Goal: Task Accomplishment & Management: Manage account settings

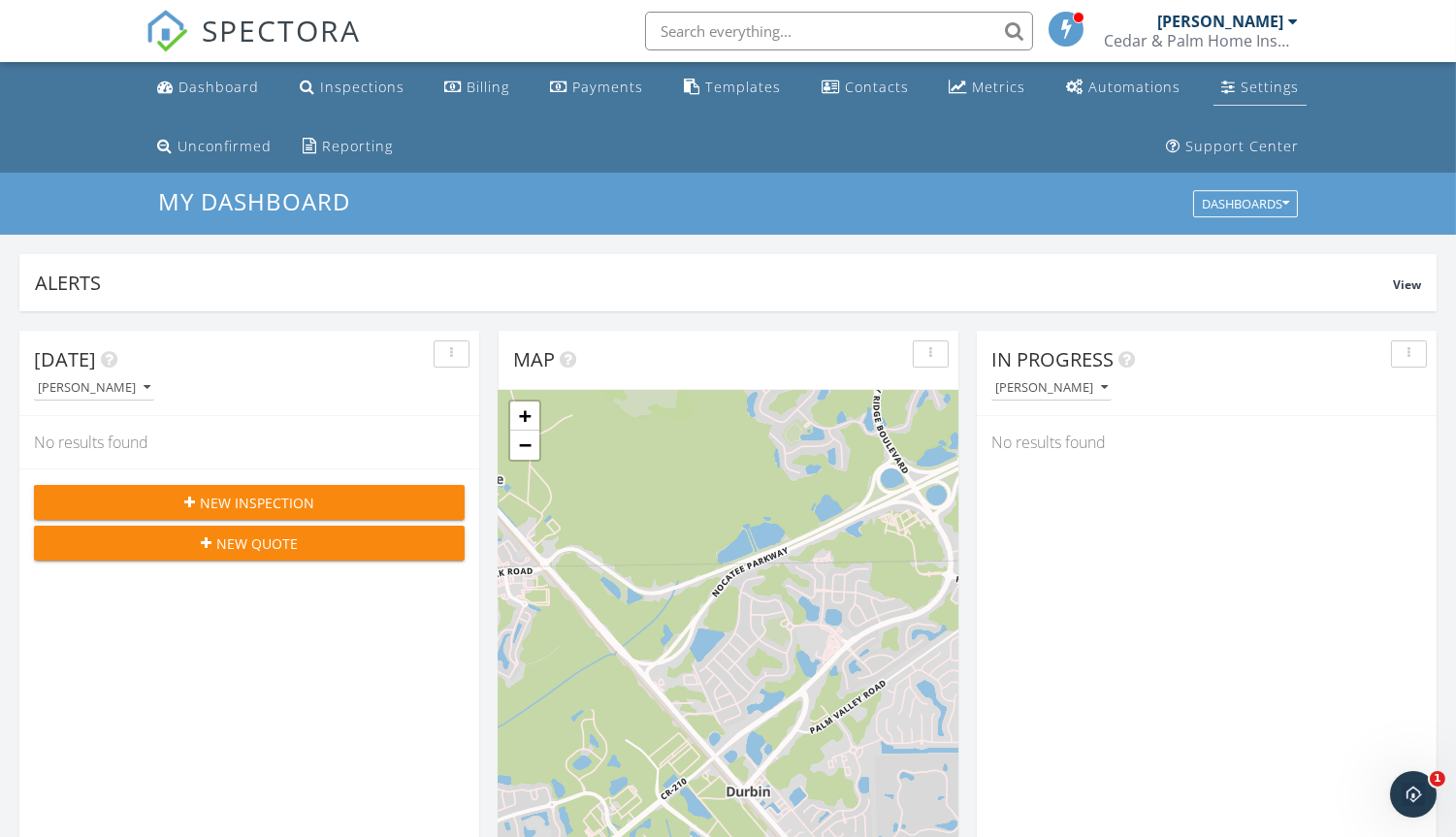
click at [1266, 86] on div "Settings" at bounding box center [1269, 86] width 58 height 19
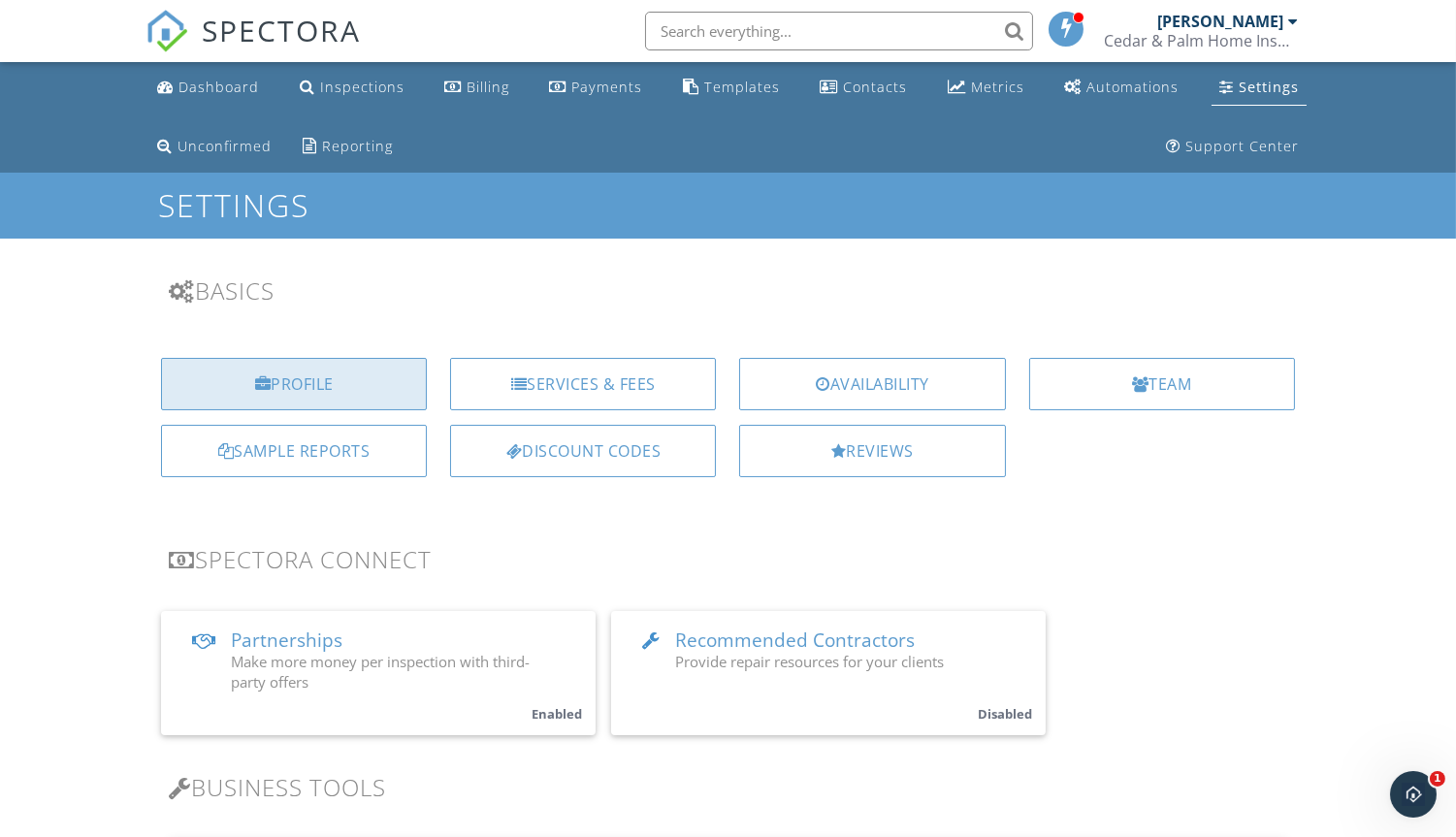
click at [312, 382] on div "Profile" at bounding box center [293, 384] width 266 height 52
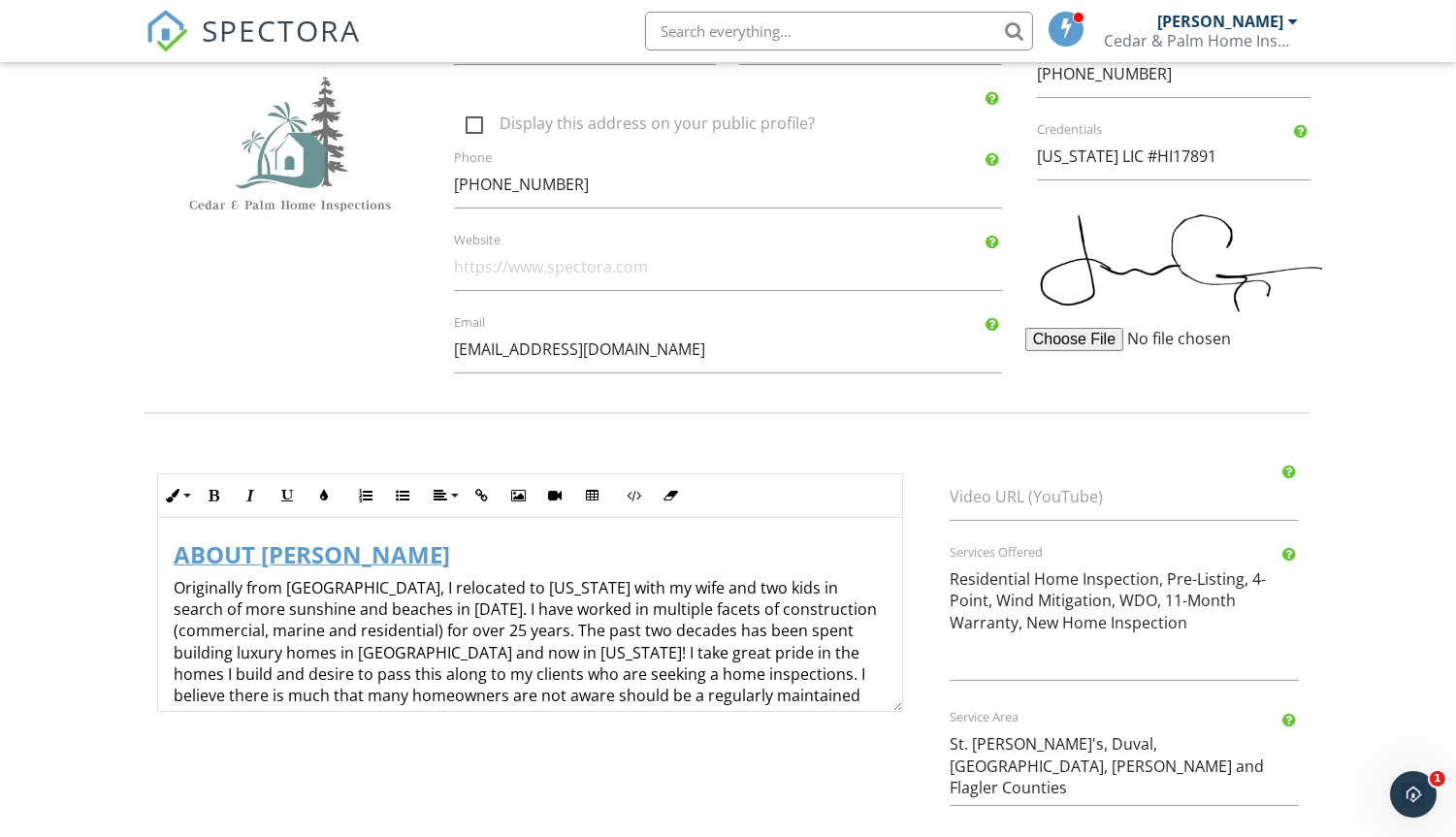
scroll to position [121, 0]
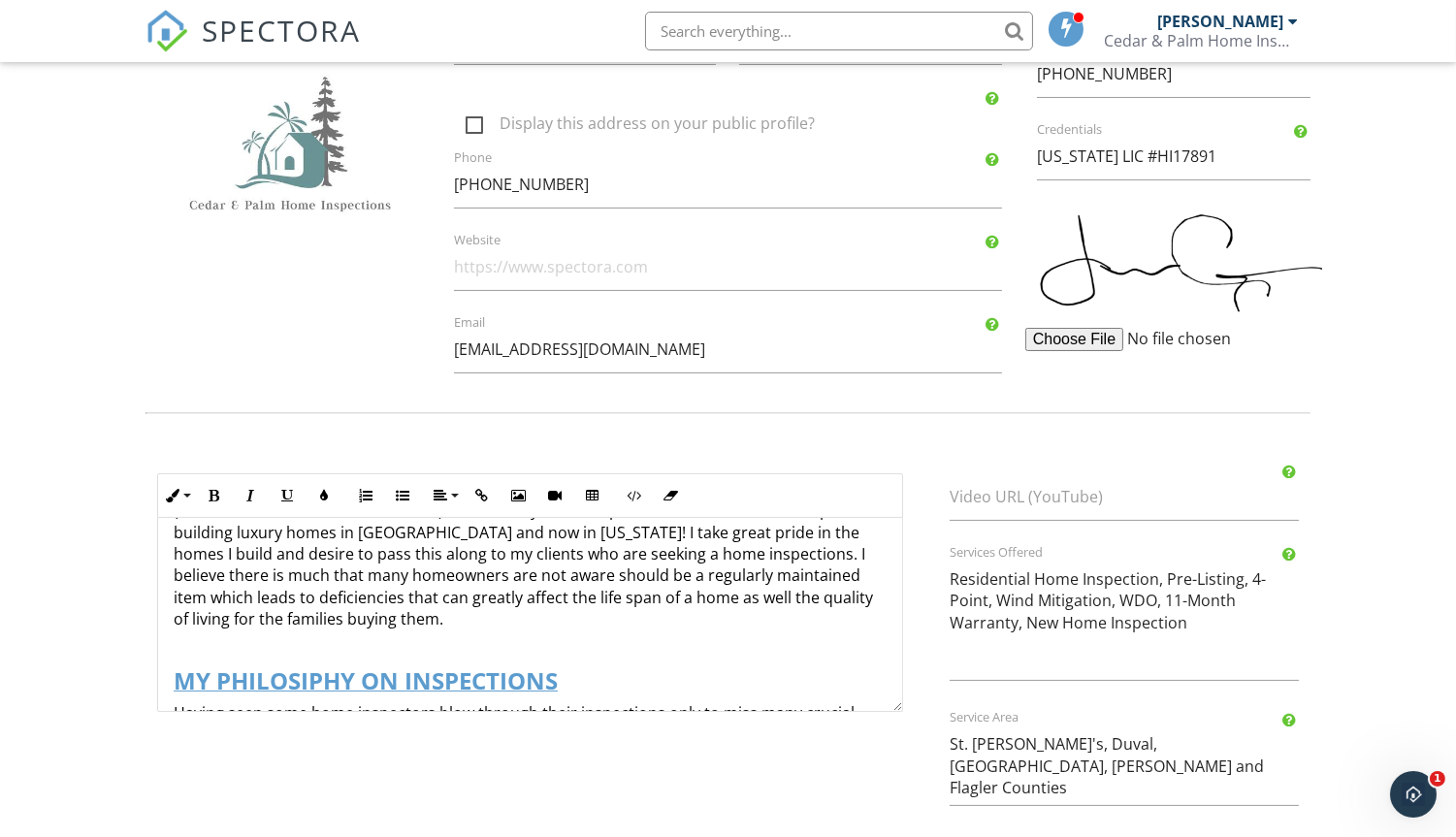
click at [605, 546] on p "Originally from Seattle, I relocated to Florida with my wife and two kids in se…" at bounding box center [530, 544] width 713 height 174
click at [834, 542] on p "Originally from Seattle, I relocated to Florida with my wife and two kids in se…" at bounding box center [530, 544] width 713 height 174
click at [278, 566] on p "Originally from [GEOGRAPHIC_DATA], I relocated to [US_STATE] with my wife and t…" at bounding box center [530, 544] width 713 height 174
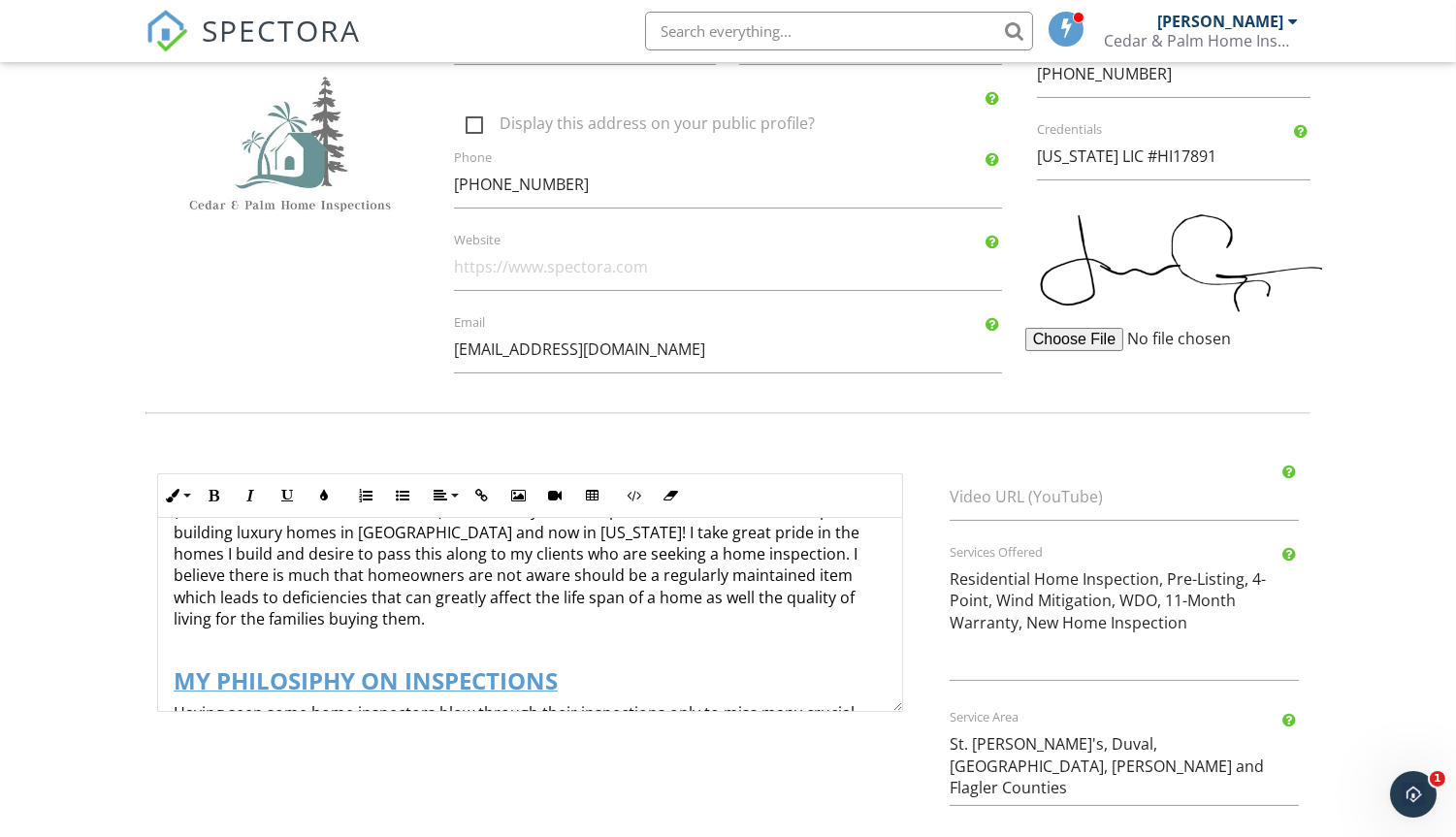
click at [346, 613] on p "Originally from [GEOGRAPHIC_DATA], I relocated to [US_STATE] with my wife and t…" at bounding box center [530, 544] width 713 height 174
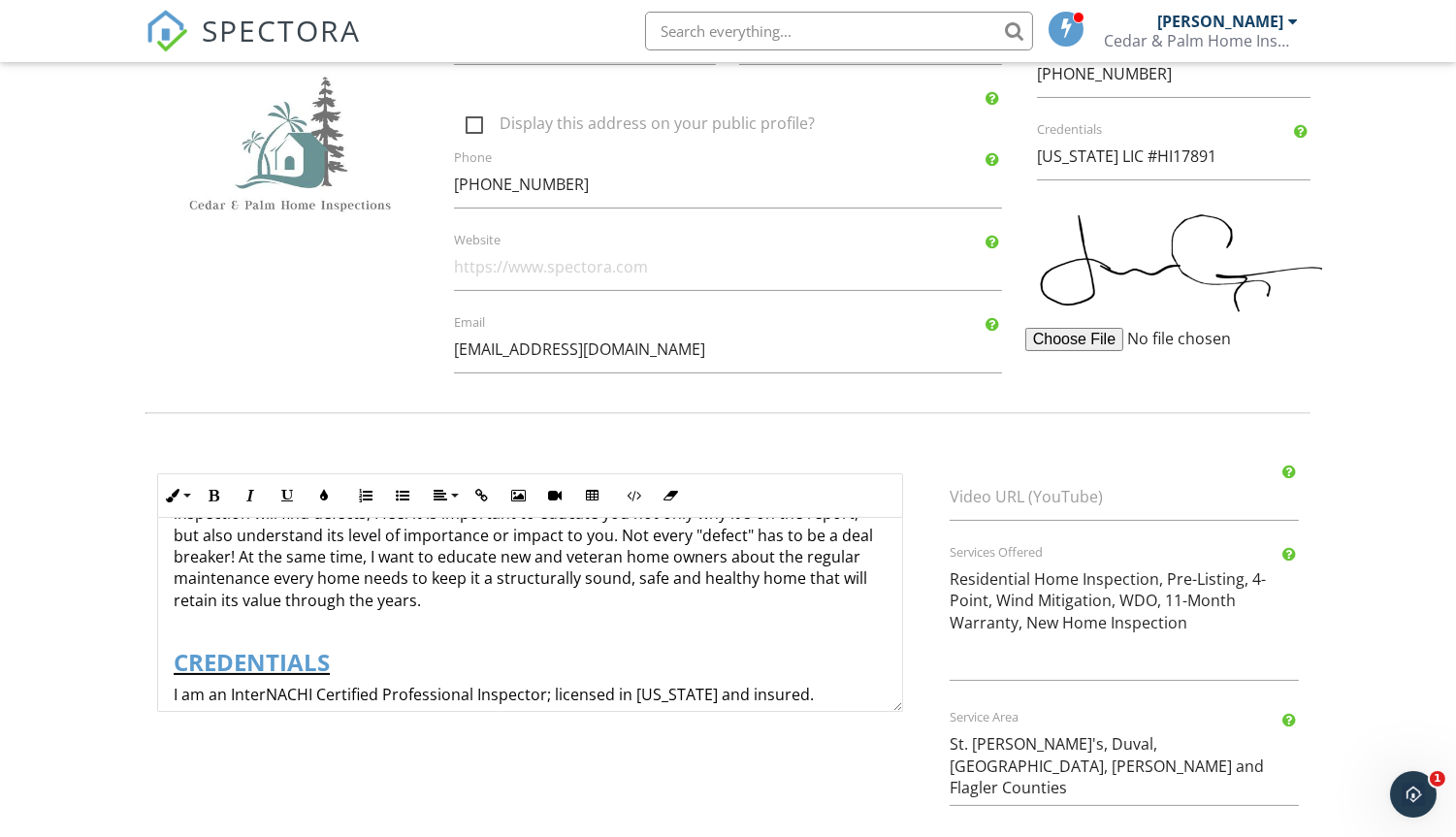
scroll to position [241, 0]
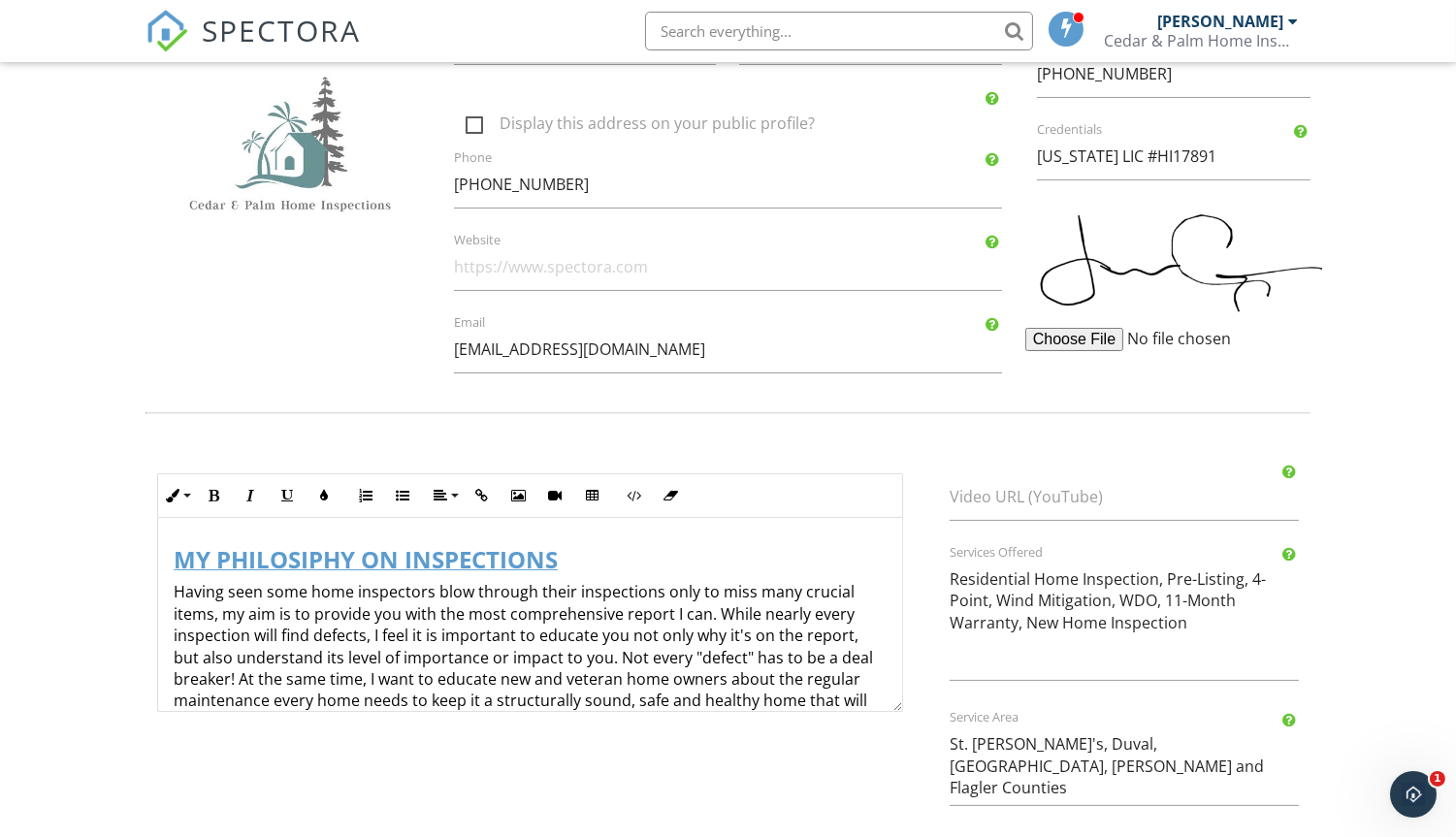
click at [366, 628] on p "Having seen some home inspectors blow through their inspections only to miss ma…" at bounding box center [530, 656] width 713 height 152
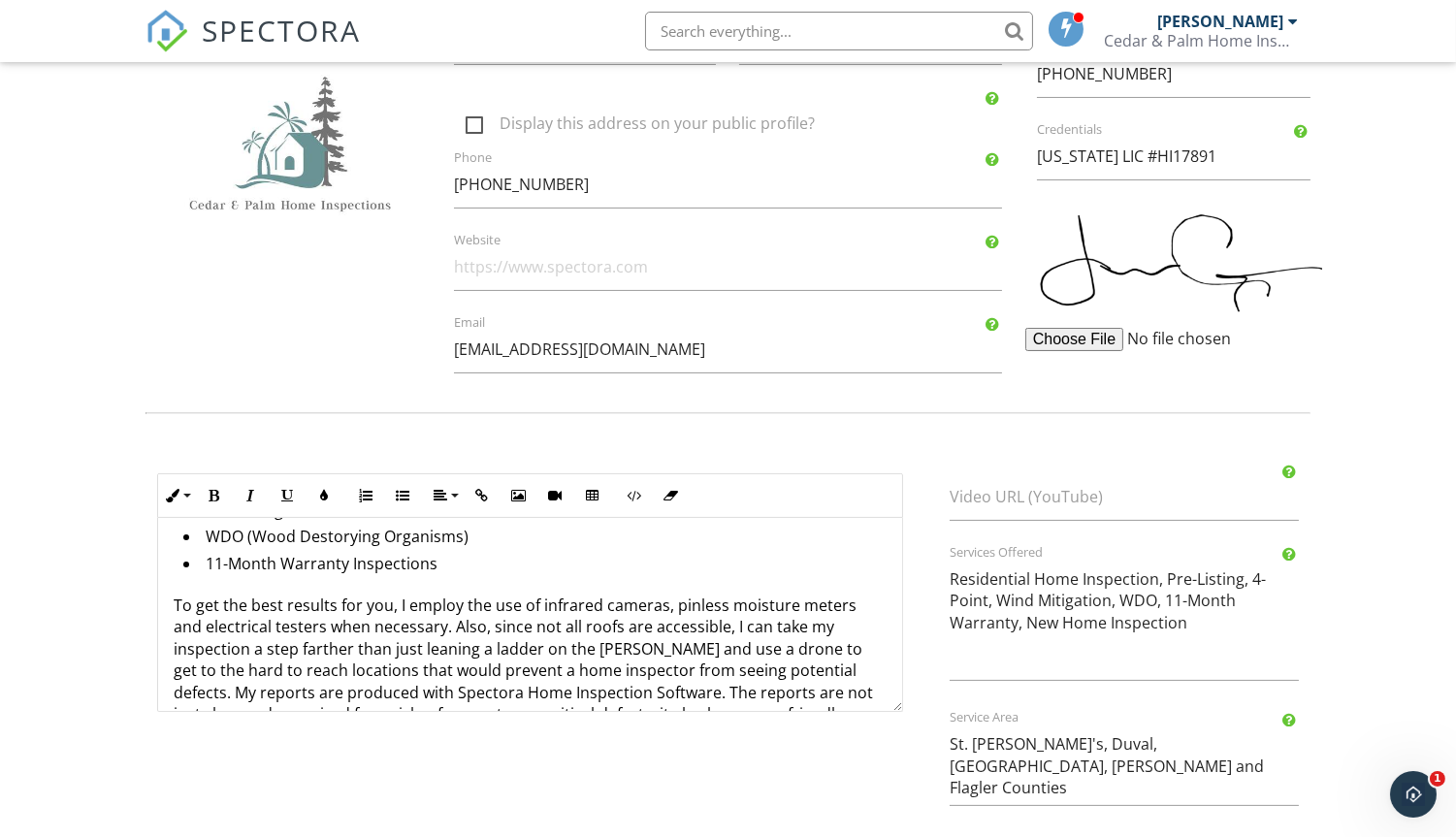
scroll to position [902, 0]
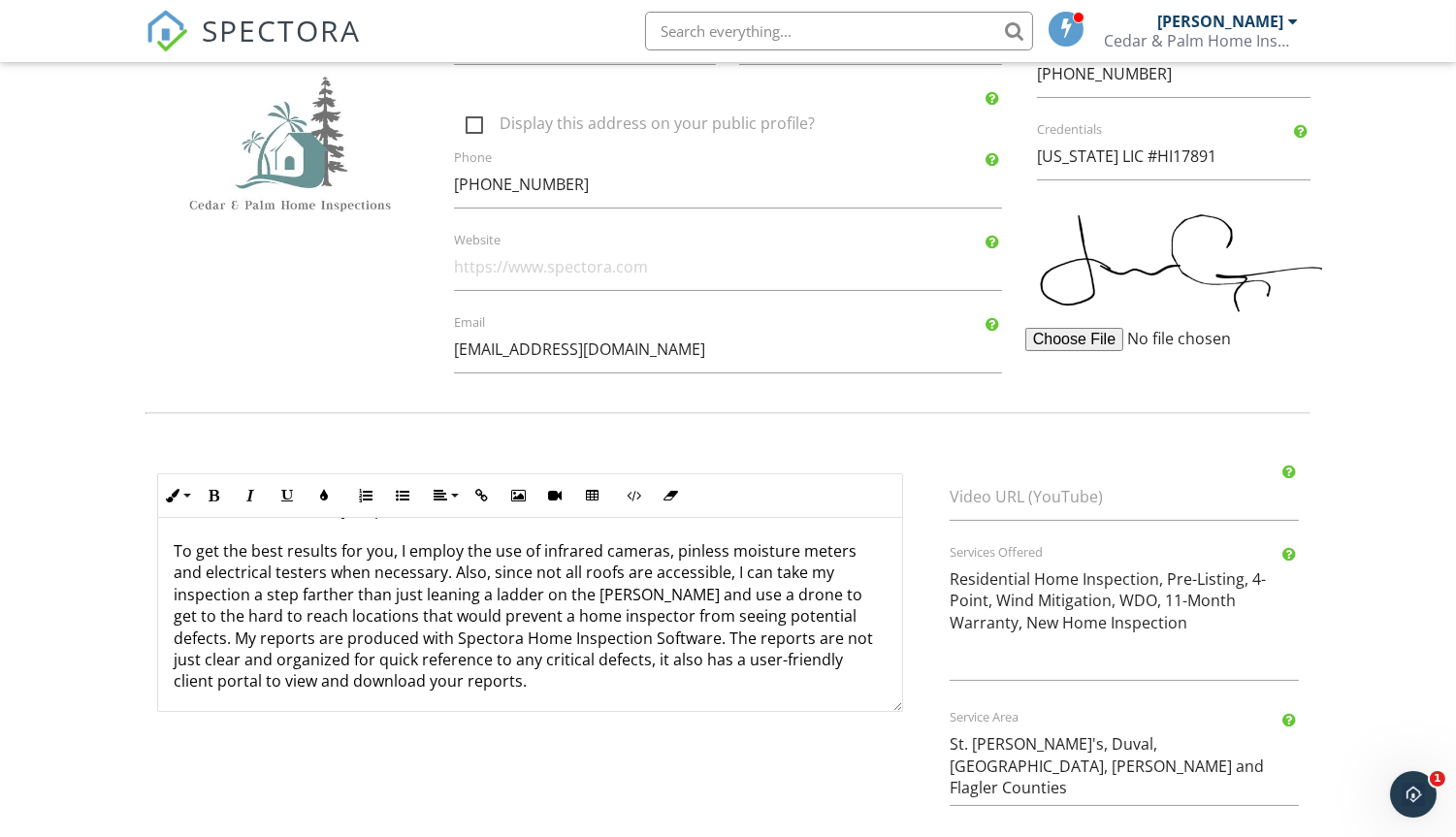
click at [794, 626] on p "To get the best results for you, I employ the use of infrared cameras, pinless …" at bounding box center [530, 616] width 713 height 152
click at [553, 649] on p "To get the best results for you, I employ the use of infrared cameras, pinless …" at bounding box center [530, 616] width 713 height 152
click at [554, 674] on p "To get the best results for you, I employ the use of infrared cameras, pinless …" at bounding box center [530, 616] width 713 height 152
click at [547, 653] on p "To get the best results for you, I employ the use of infrared cameras, pinless …" at bounding box center [530, 616] width 713 height 152
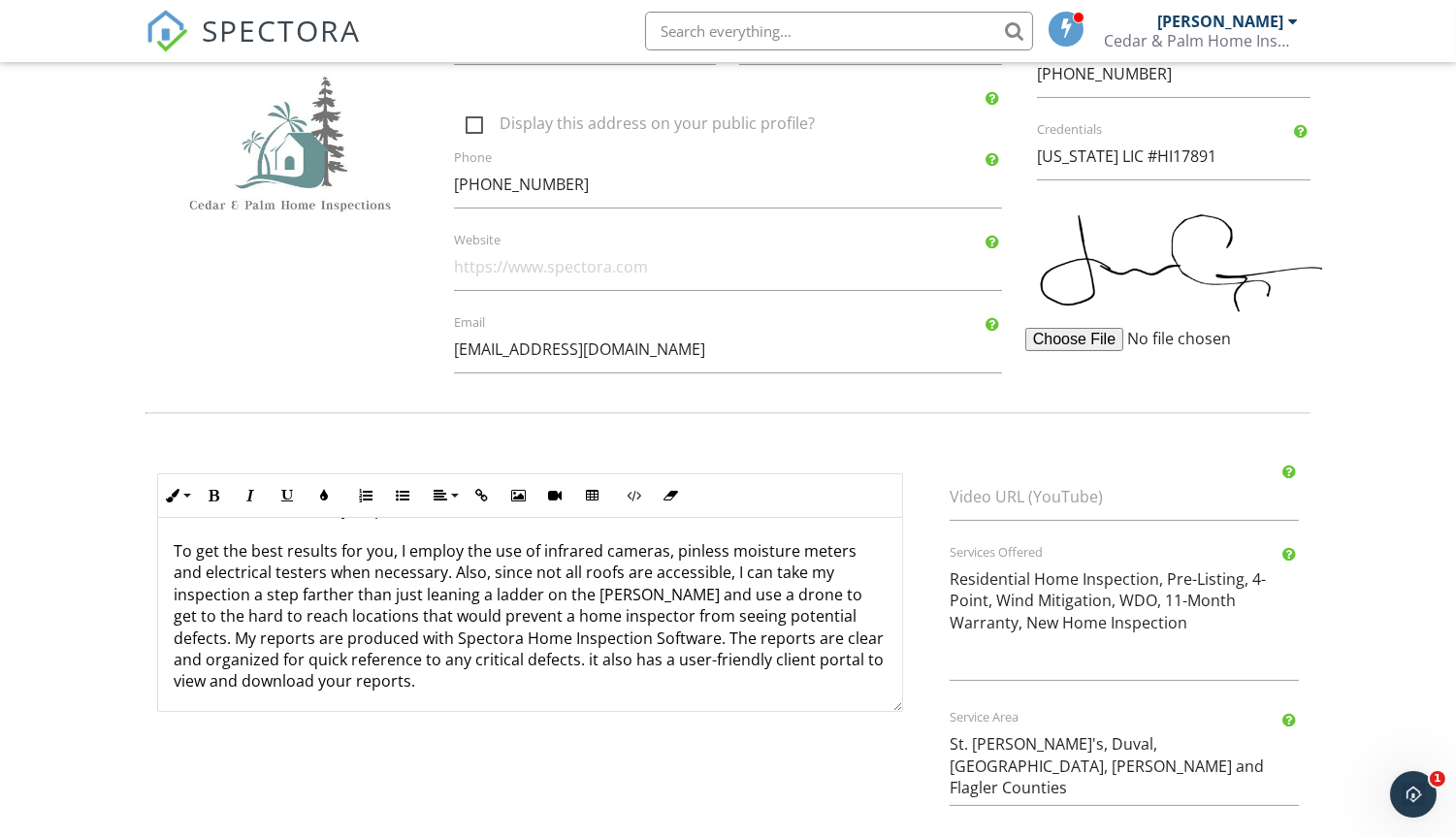
click at [556, 645] on p "To get the best results for you, I employ the use of infrared cameras, pinless …" at bounding box center [530, 616] width 713 height 152
click at [411, 673] on p "To get the best results for you, I employ the use of infrared cameras, pinless …" at bounding box center [530, 616] width 713 height 152
click at [487, 671] on p "To get the best results for you, I employ the use of infrared cameras, pinless …" at bounding box center [530, 616] width 713 height 152
click at [538, 674] on p "To get the best results for you, I employ the use of infrared cameras, pinless …" at bounding box center [530, 616] width 713 height 152
click at [578, 671] on p "To get the best results for you, I employ the use of infrared cameras, pinless …" at bounding box center [530, 616] width 713 height 152
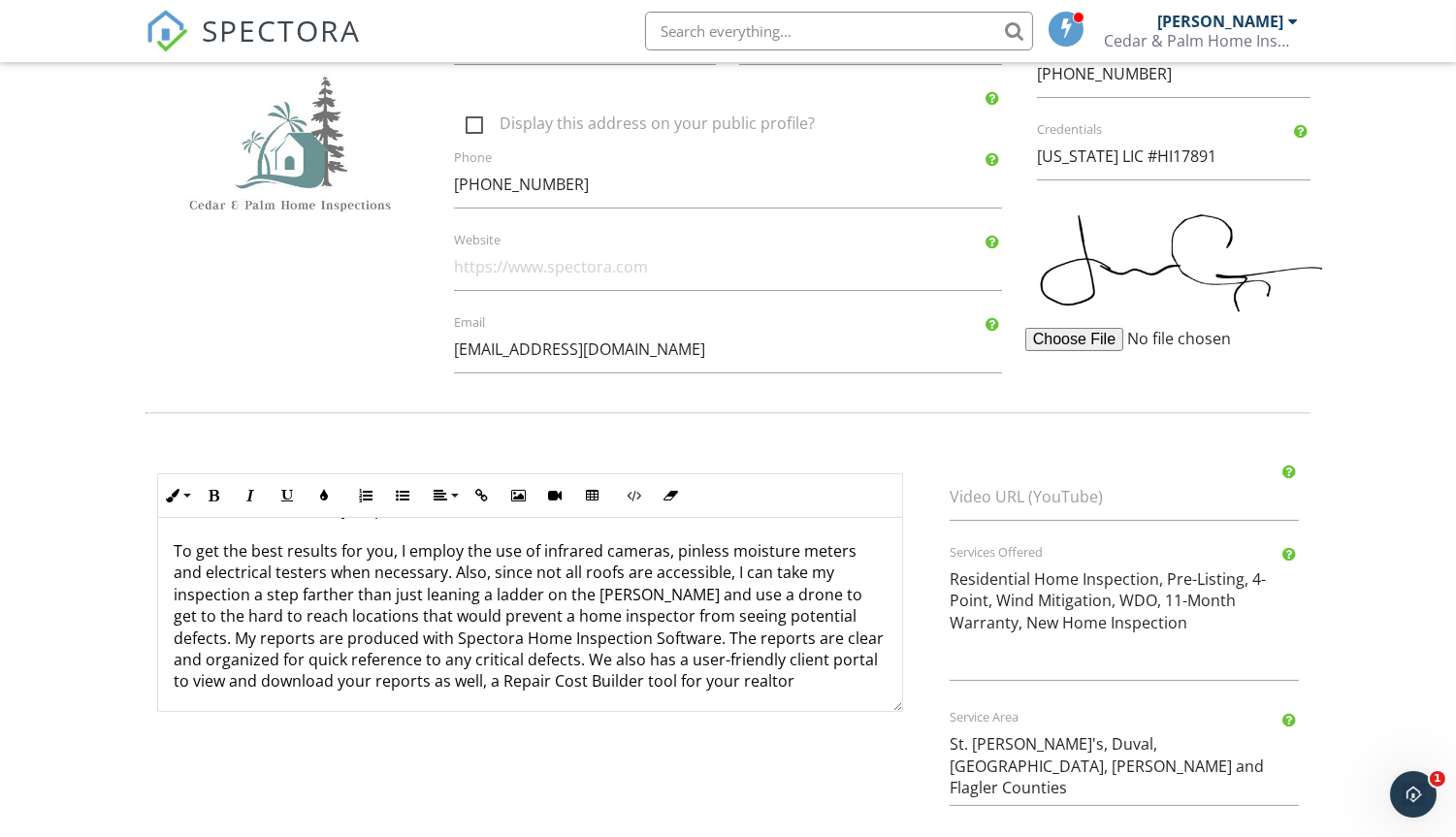
click at [635, 667] on p "To get the best results for you, I employ the use of infrared cameras, pinless …" at bounding box center [530, 616] width 713 height 152
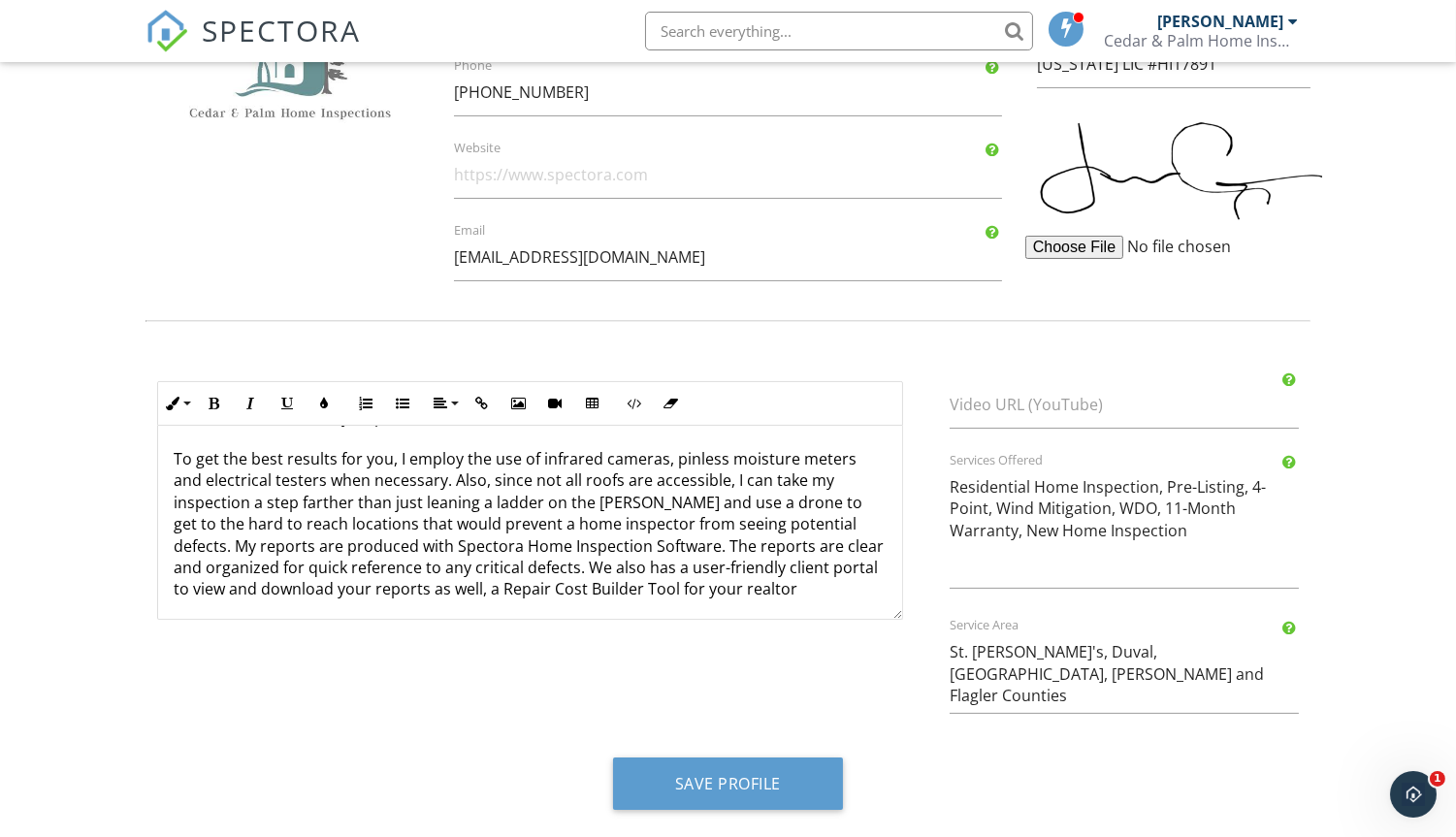
drag, startPoint x: 774, startPoint y: 582, endPoint x: 802, endPoint y: 575, distance: 28.9
click at [774, 581] on p "To get the best results for you, I employ the use of infrared cameras, pinless …" at bounding box center [530, 524] width 713 height 152
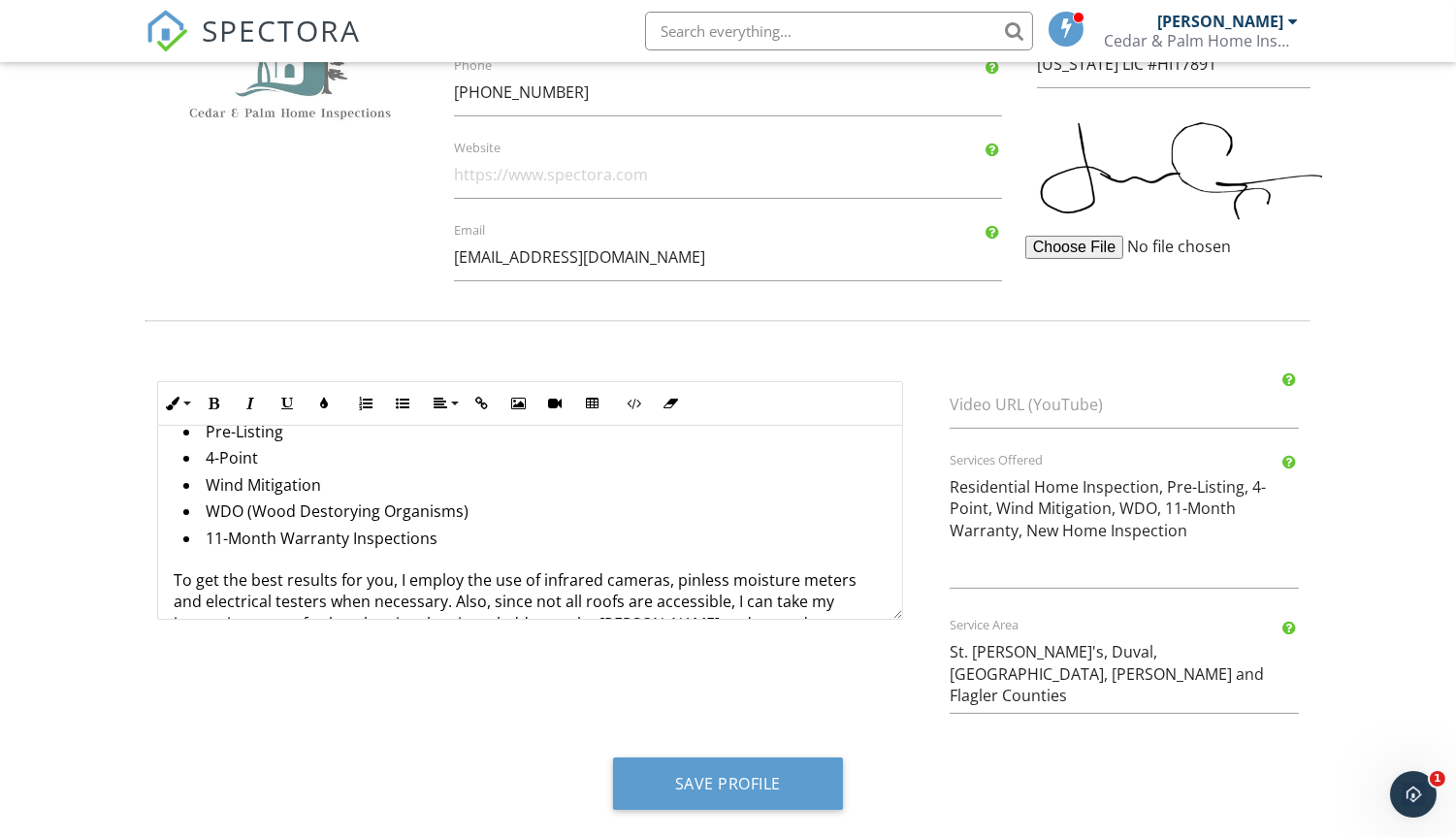
scroll to position [902, 0]
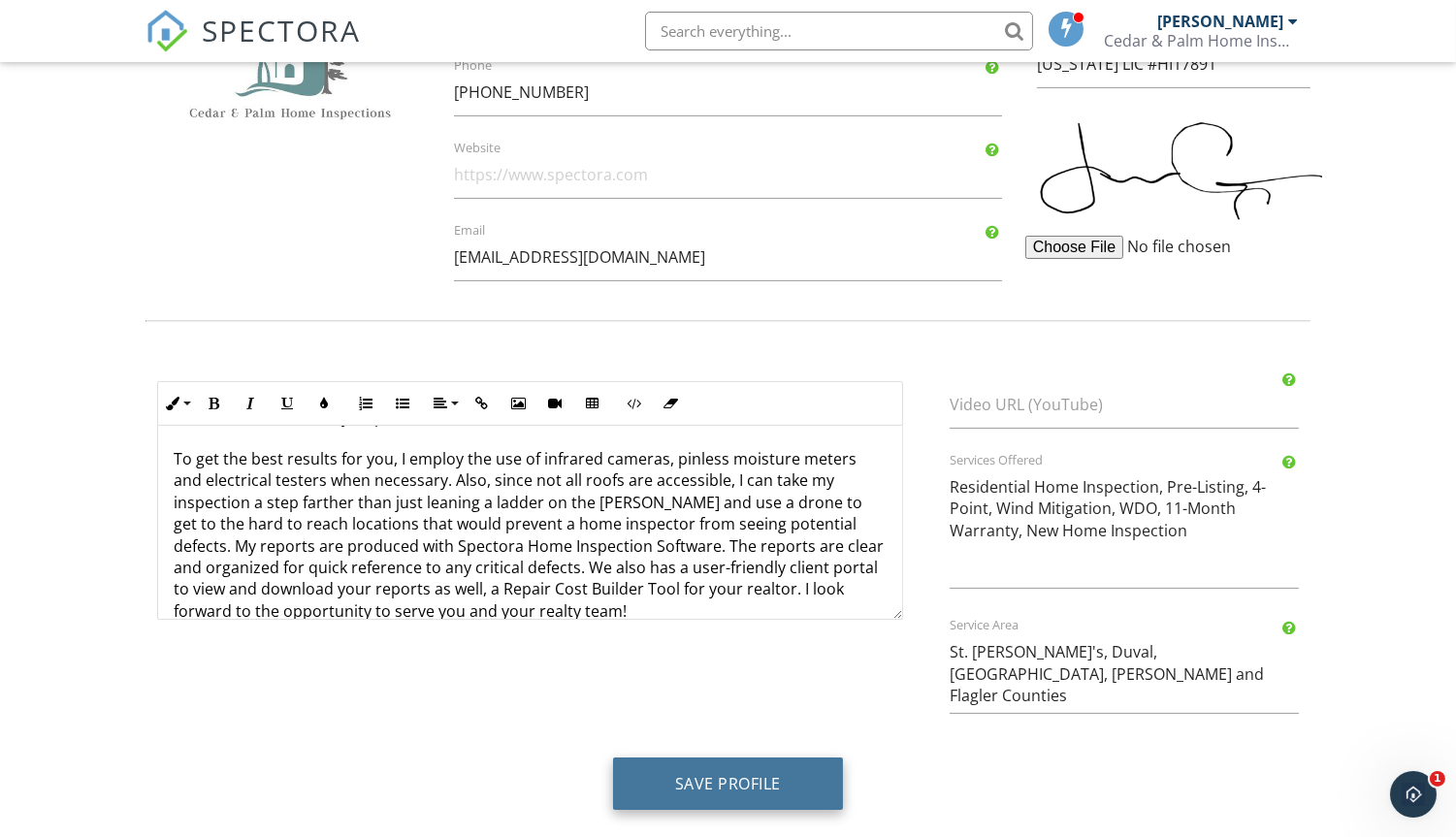
click at [716, 778] on button "Save Profile" at bounding box center [728, 783] width 230 height 52
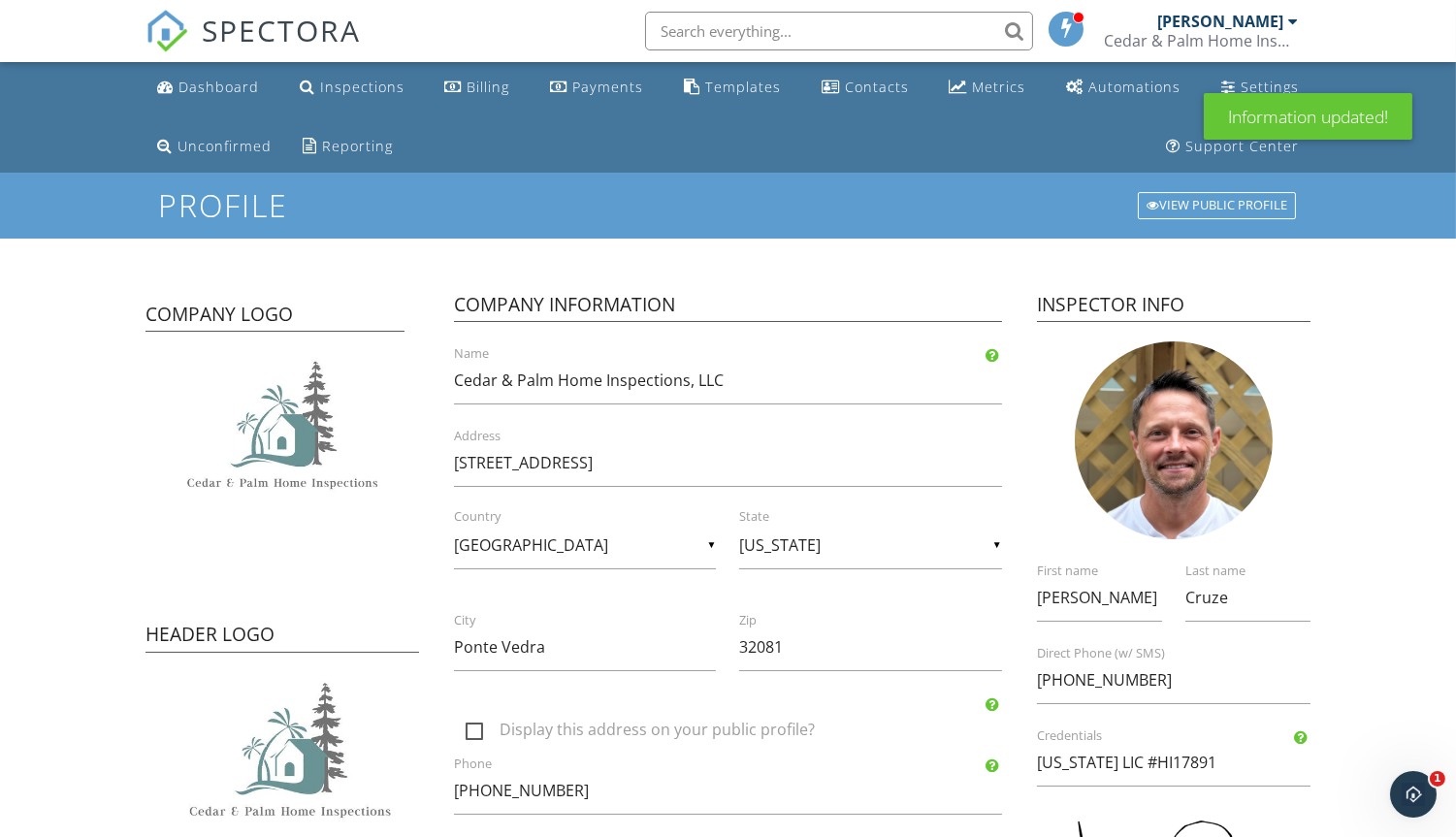
click at [1171, 202] on div "View Public Profile" at bounding box center [1216, 206] width 158 height 27
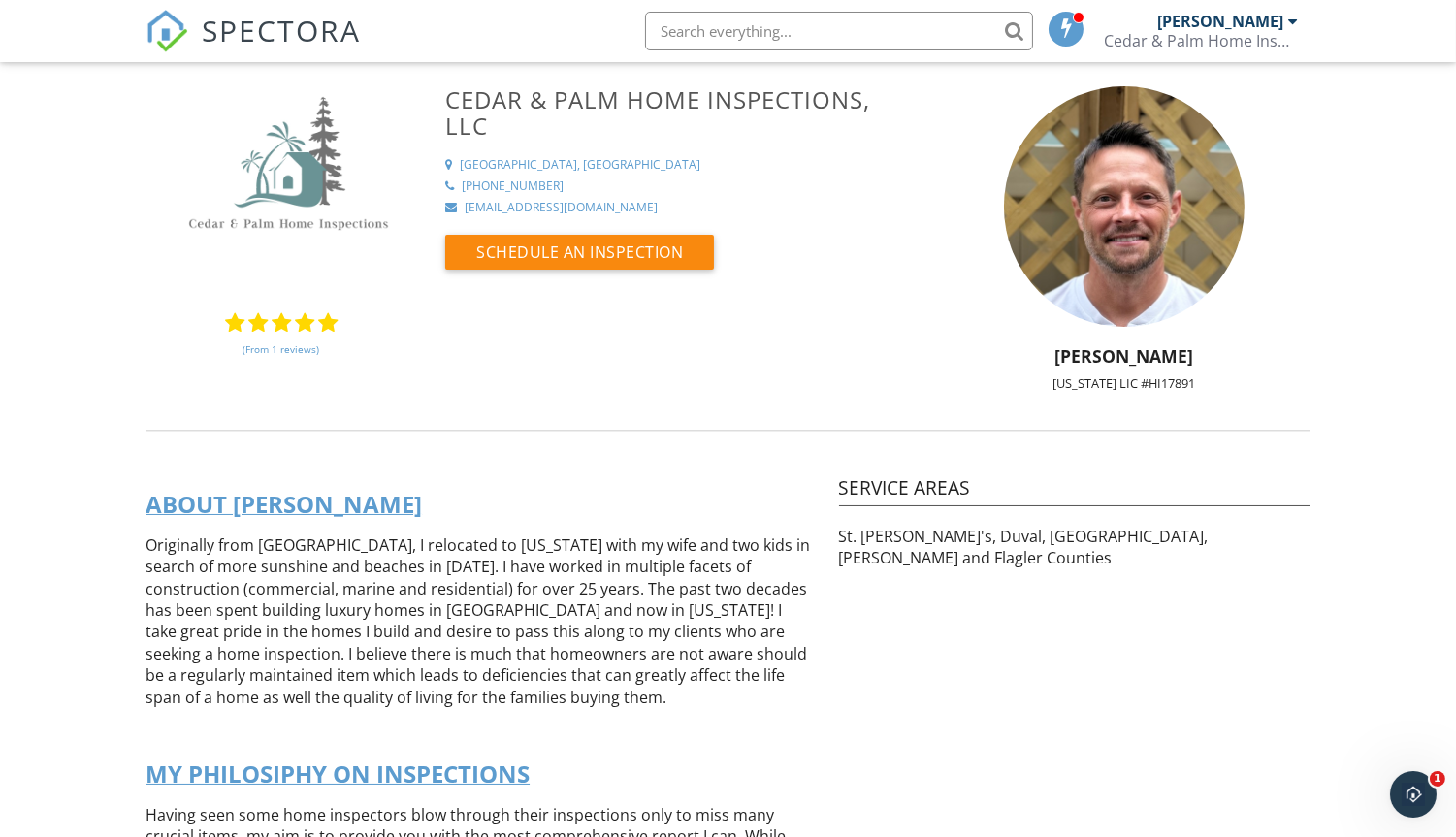
click at [288, 28] on span "SPECTORA" at bounding box center [282, 30] width 159 height 41
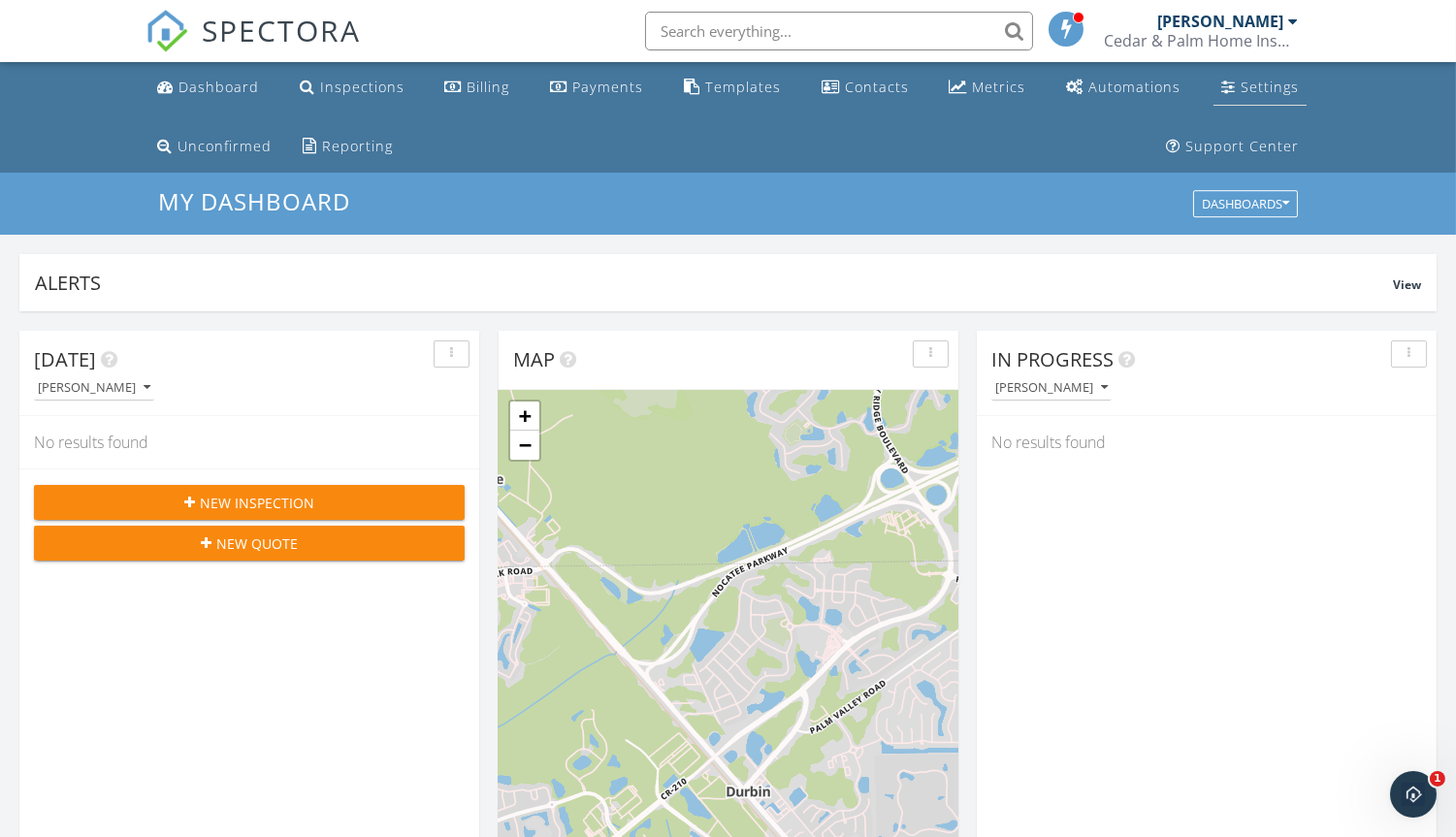
click at [1272, 85] on div "Settings" at bounding box center [1269, 86] width 58 height 19
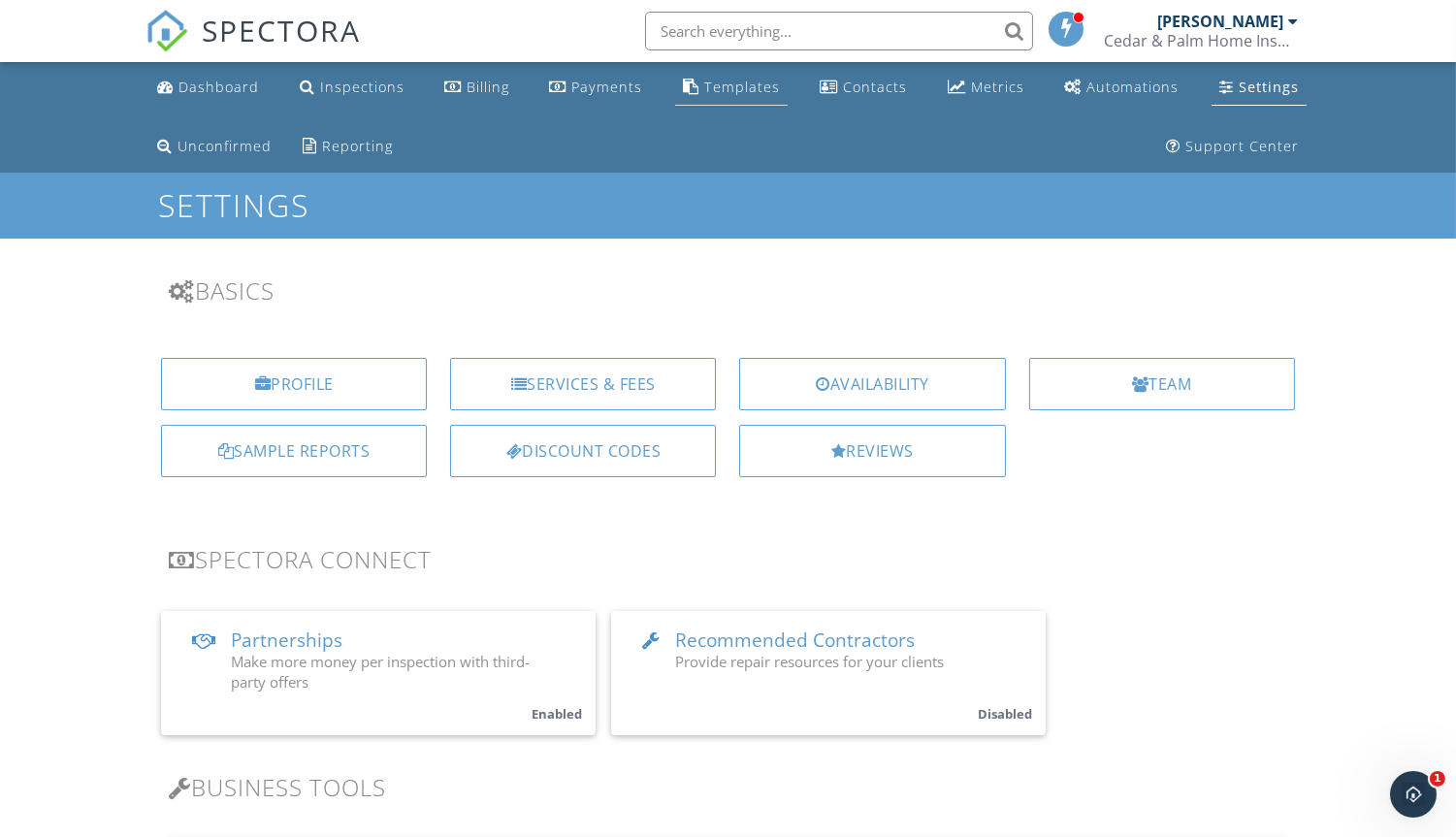
click at [719, 89] on div "Templates" at bounding box center [742, 86] width 76 height 19
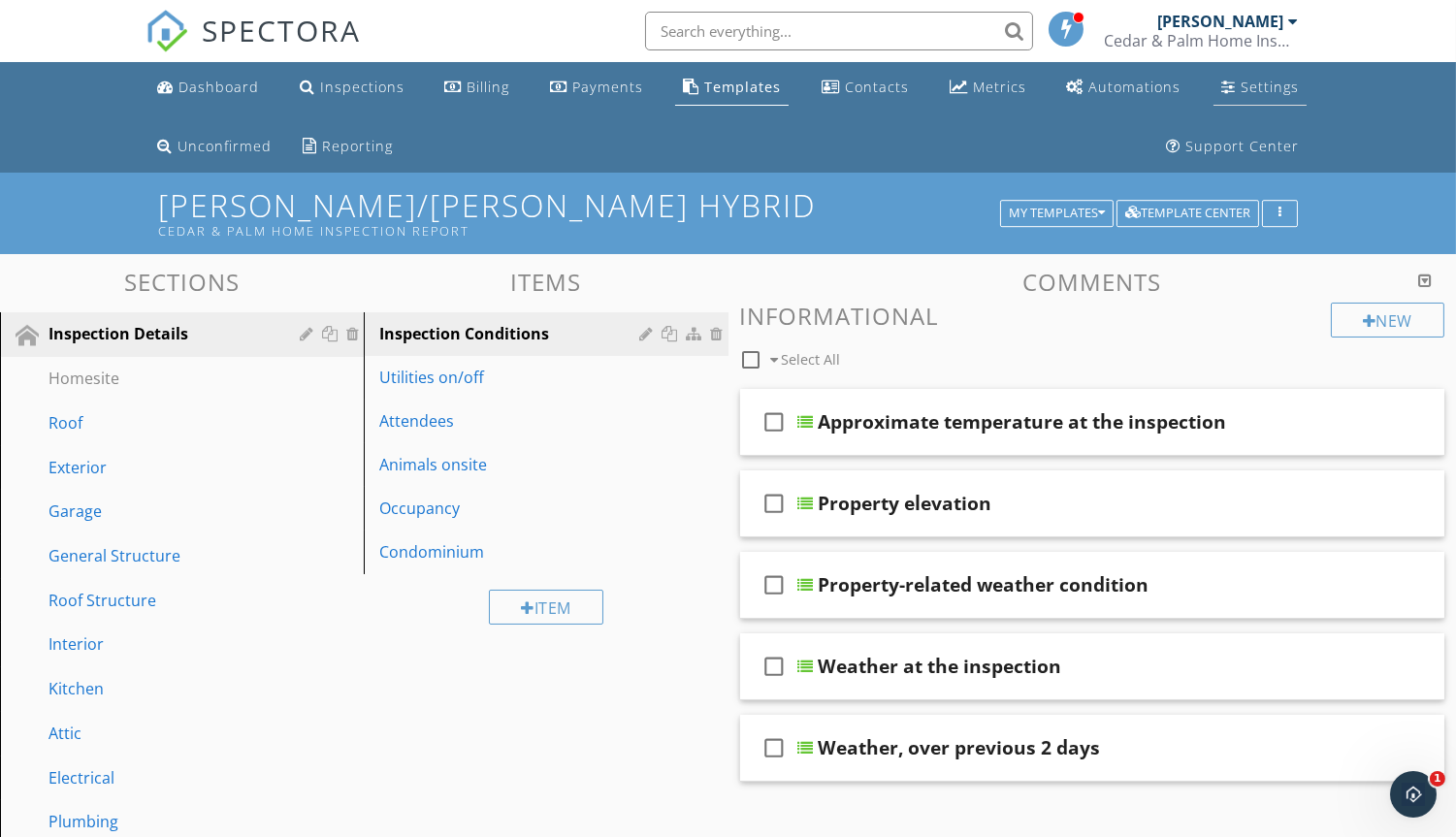
click at [1235, 92] on link "Settings" at bounding box center [1260, 87] width 93 height 36
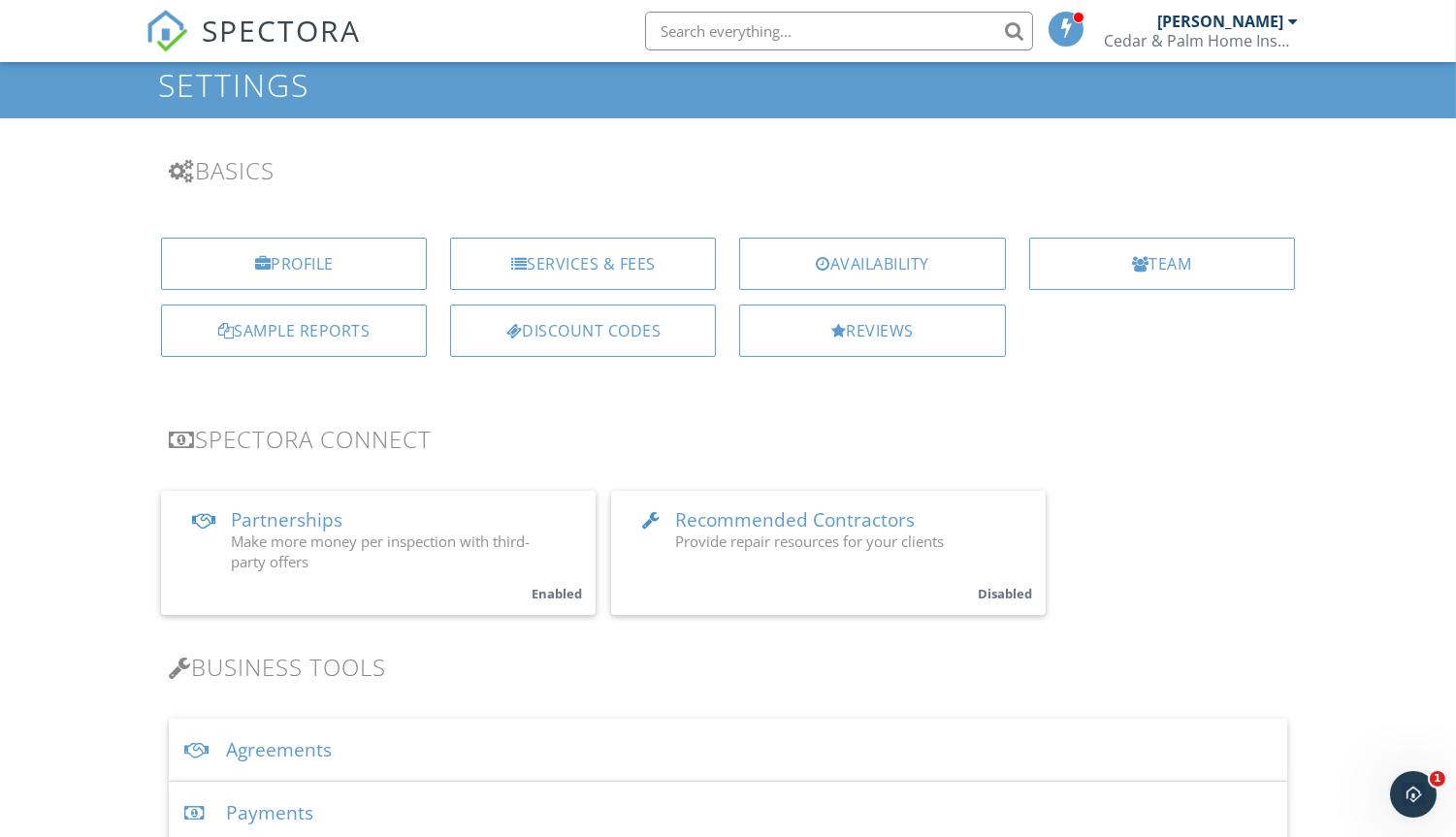
scroll to position [241, 0]
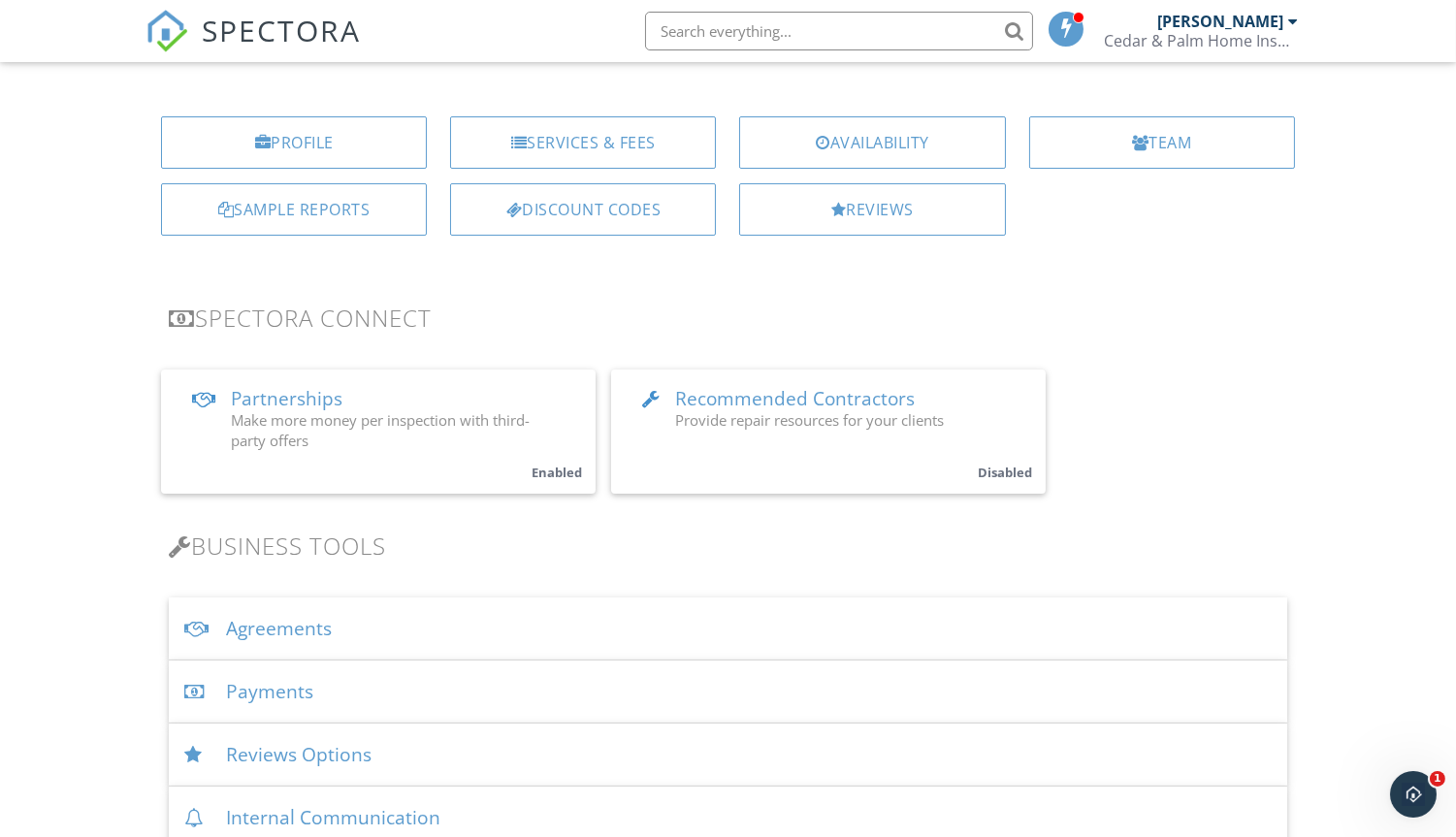
click at [461, 619] on div "Agreements" at bounding box center [728, 629] width 1118 height 63
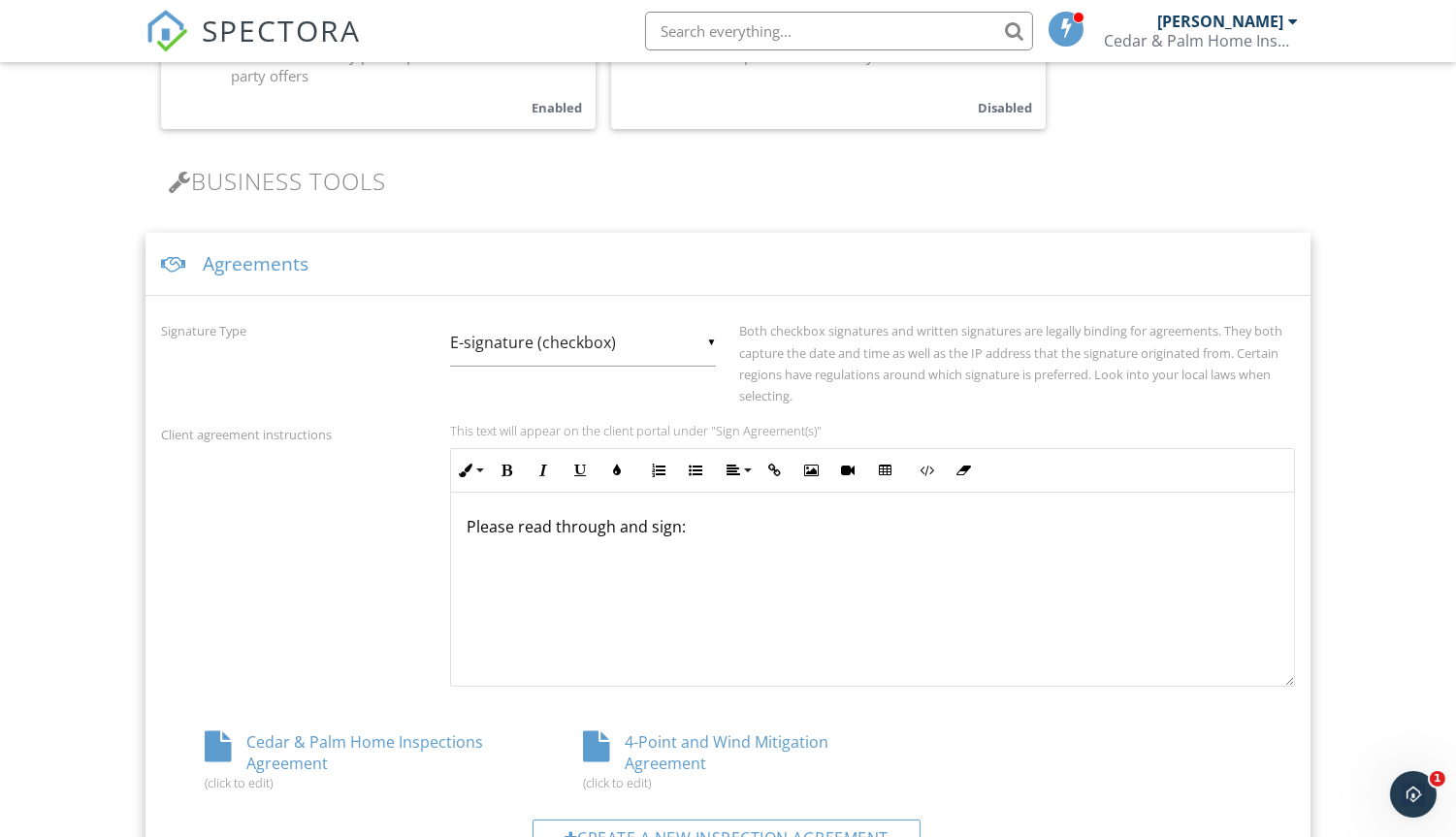
scroll to position [727, 0]
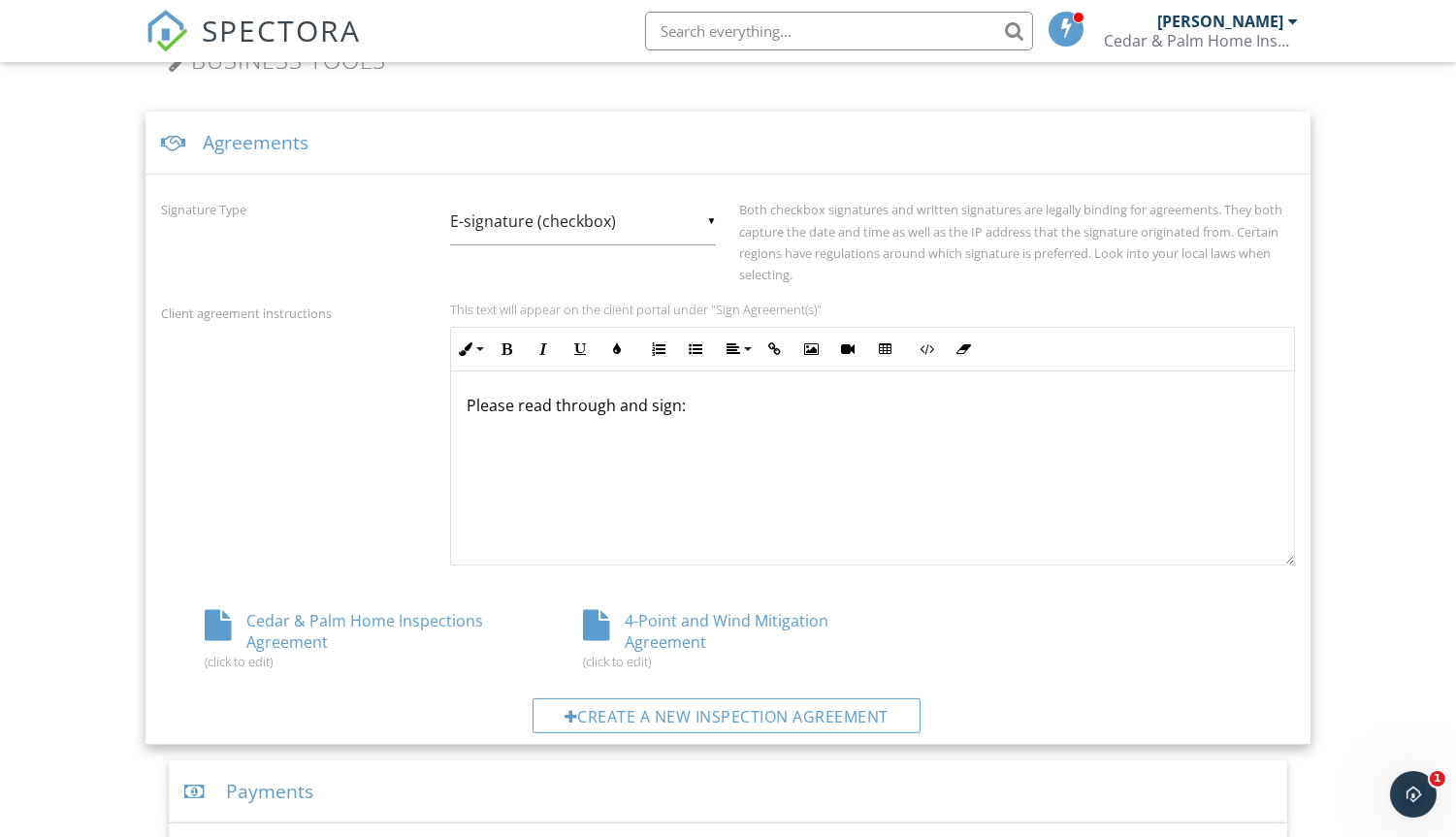
click at [648, 624] on div "4-Point and Wind Mitigation Agreement (click to edit)" at bounding box center [728, 640] width 378 height 59
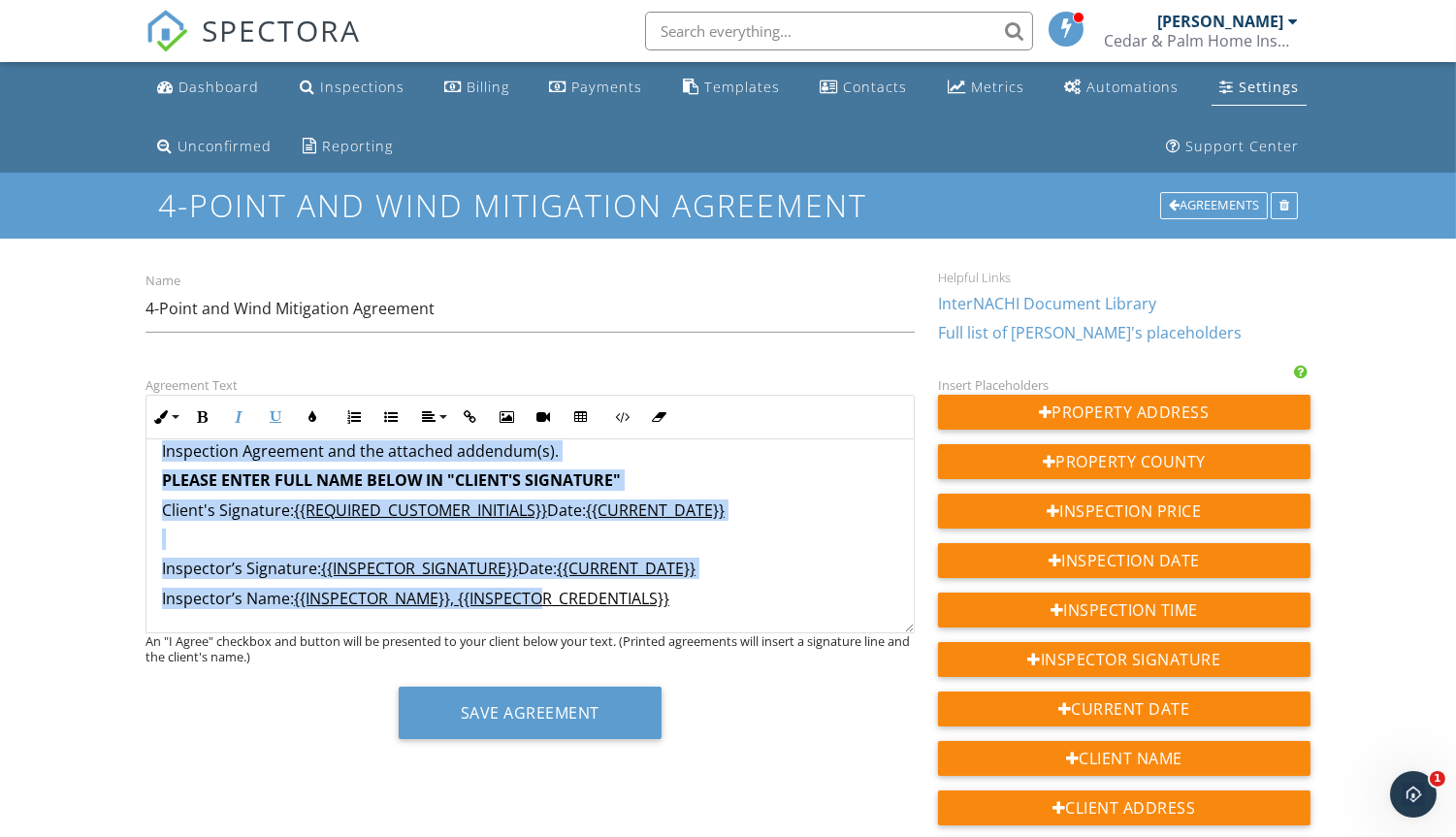
scroll to position [6093, 0]
drag, startPoint x: 158, startPoint y: 455, endPoint x: 768, endPoint y: 604, distance: 627.9
copy div "Loremipsum Dolo: {{SITAMETCON_ADIP}} Elitseddoe Temp: {{INCIDIDUNT_UTLA}} Etdol…"
drag, startPoint x: 64, startPoint y: 477, endPoint x: 86, endPoint y: 493, distance: 27.2
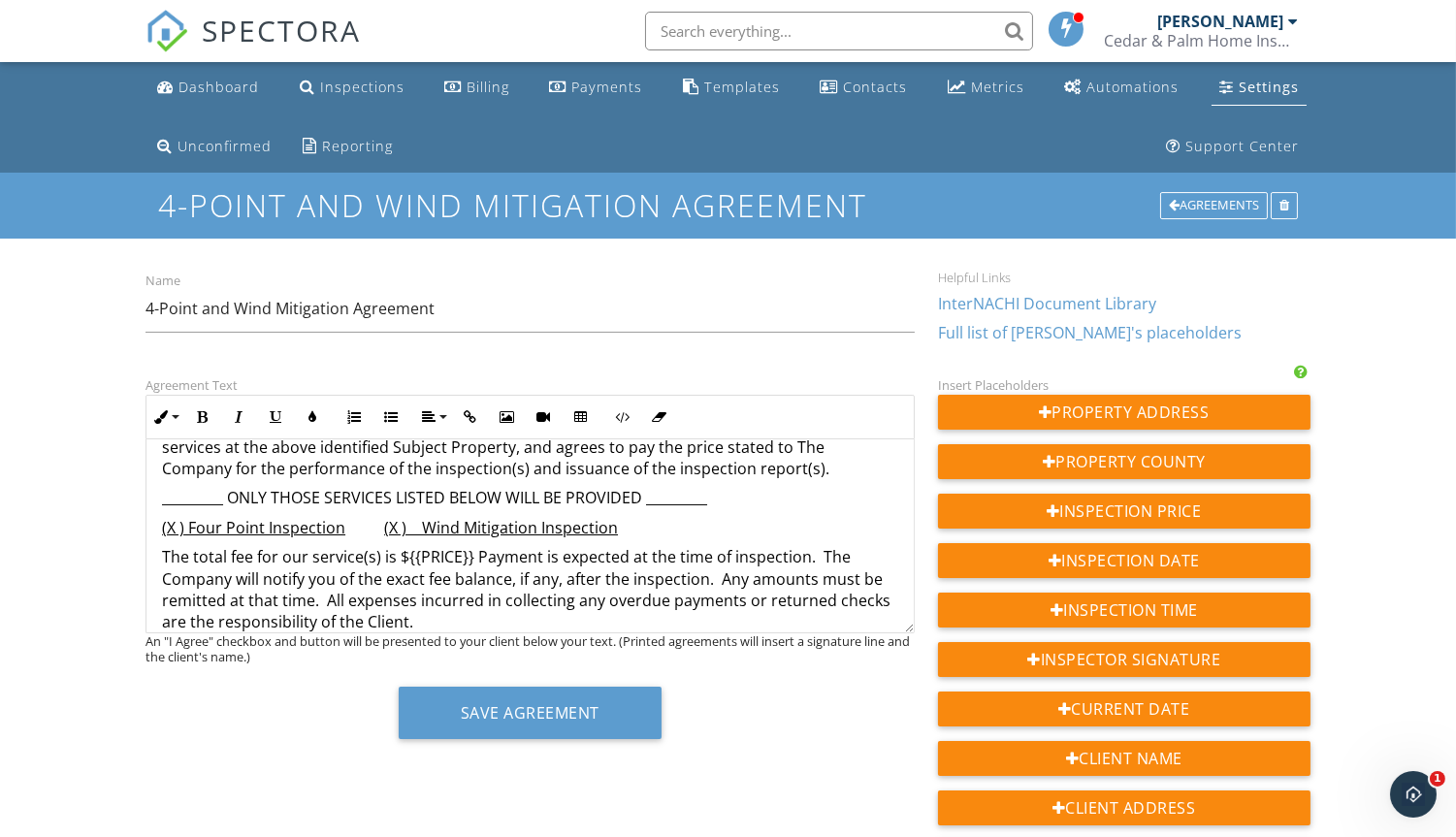
scroll to position [0, 0]
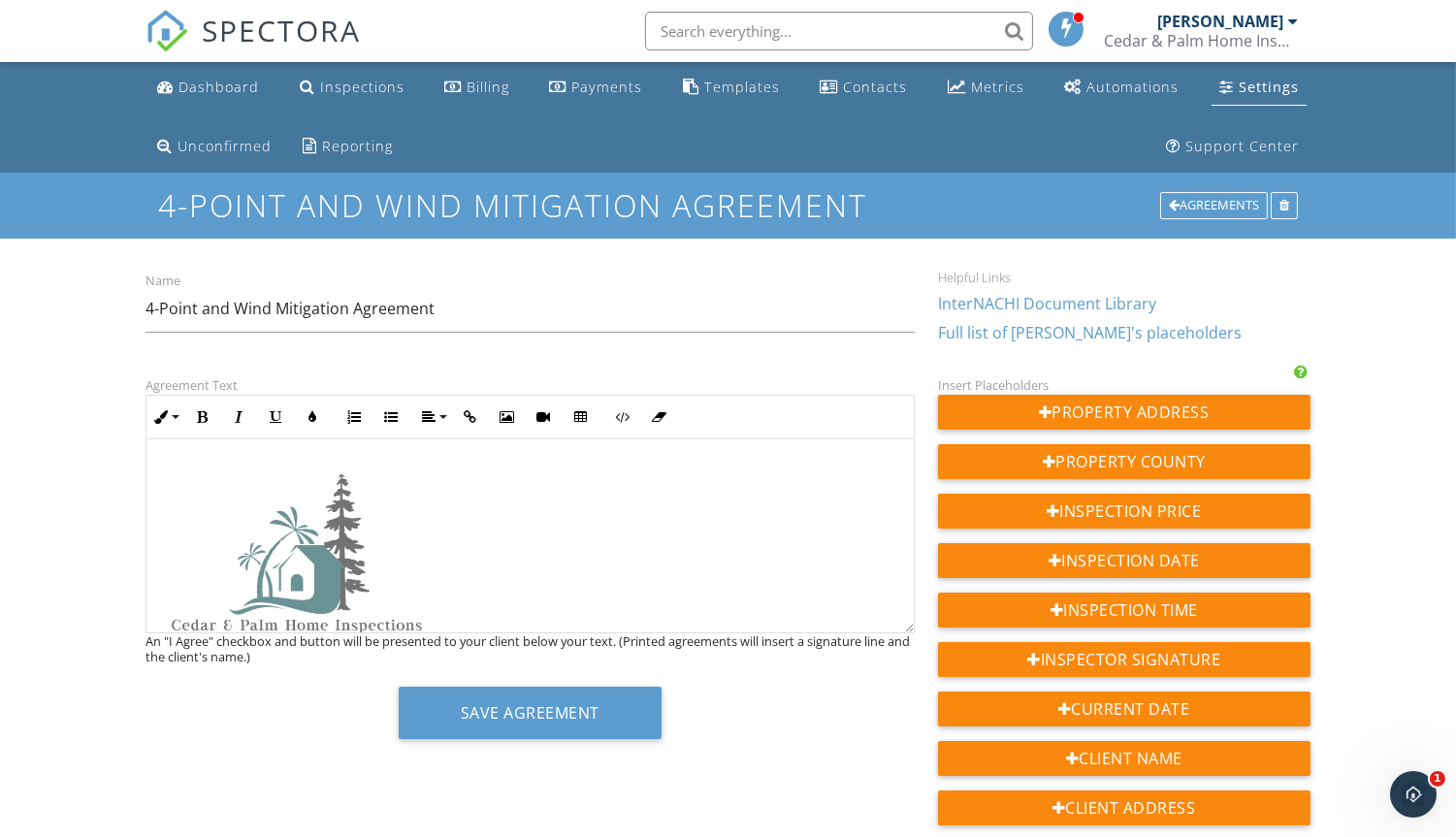
click at [297, 543] on img at bounding box center [296, 553] width 269 height 183
